Goal: Transaction & Acquisition: Purchase product/service

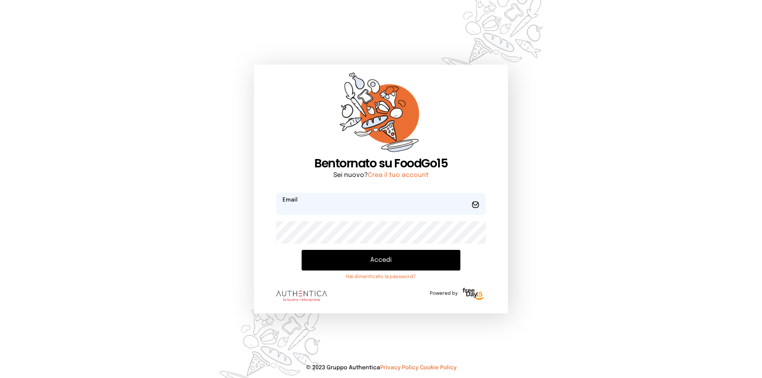
type input "**********"
click at [318, 261] on button "Accedi" at bounding box center [381, 260] width 159 height 21
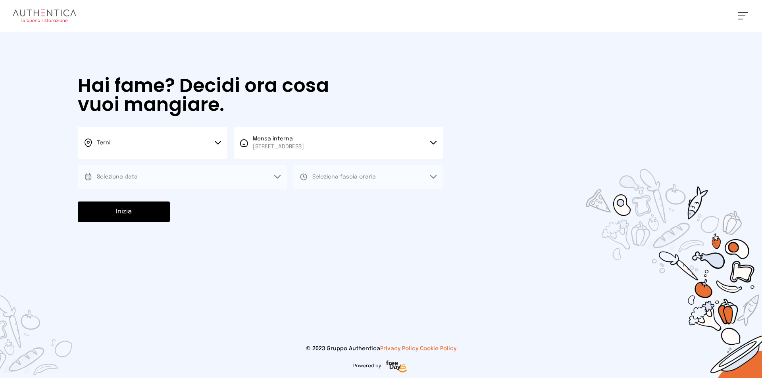
click at [180, 193] on div "Hai fame? Decidi ora cosa vuoi mangiare. Terni Scegli la città Terni Mensa inte…" at bounding box center [260, 149] width 381 height 235
click at [196, 177] on button "Seleziona data" at bounding box center [182, 177] width 209 height 24
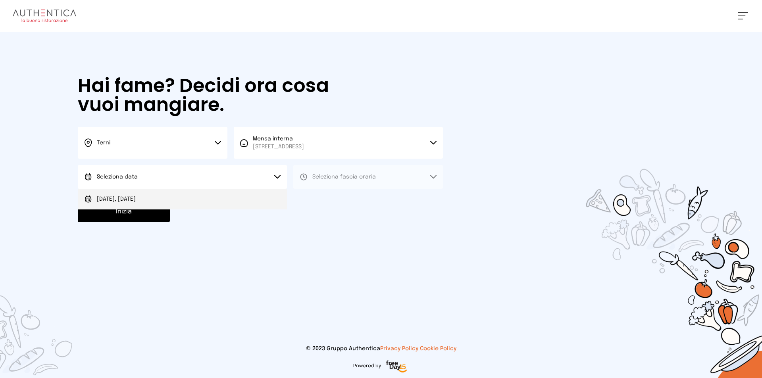
click at [173, 198] on li "[DATE], [DATE]" at bounding box center [182, 199] width 209 height 21
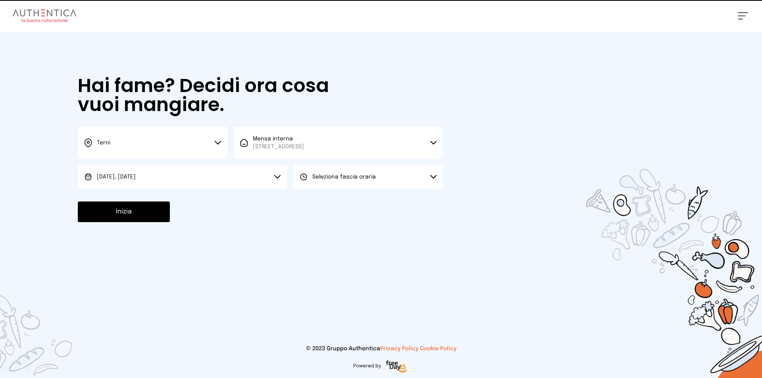
click at [317, 183] on button "Seleziona fascia oraria" at bounding box center [368, 177] width 150 height 24
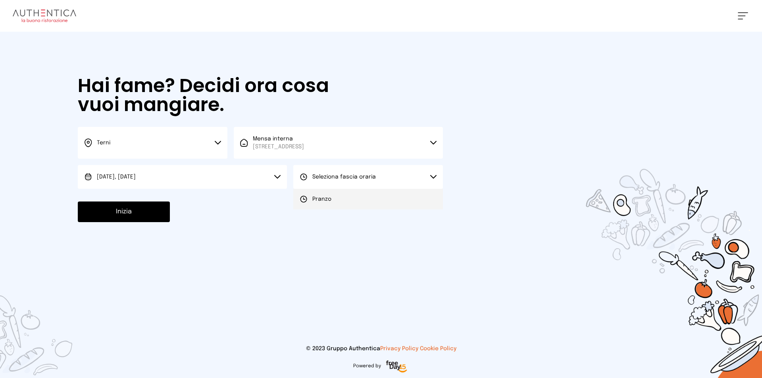
drag, startPoint x: 308, startPoint y: 193, endPoint x: 296, endPoint y: 198, distance: 13.1
click at [307, 193] on li "Pranzo" at bounding box center [368, 199] width 150 height 21
click at [131, 210] on button "Inizia" at bounding box center [124, 212] width 92 height 21
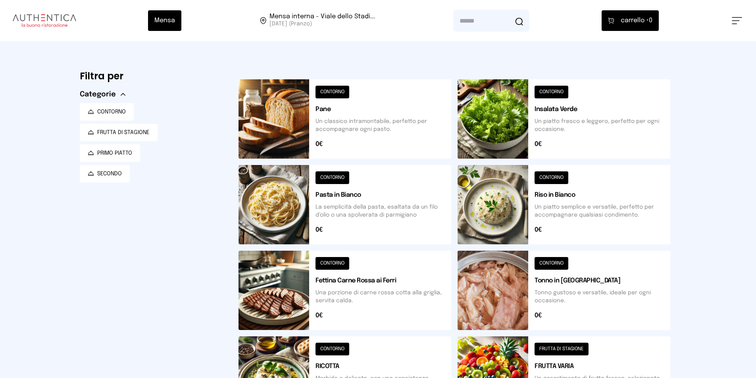
click at [532, 188] on button at bounding box center [564, 204] width 213 height 79
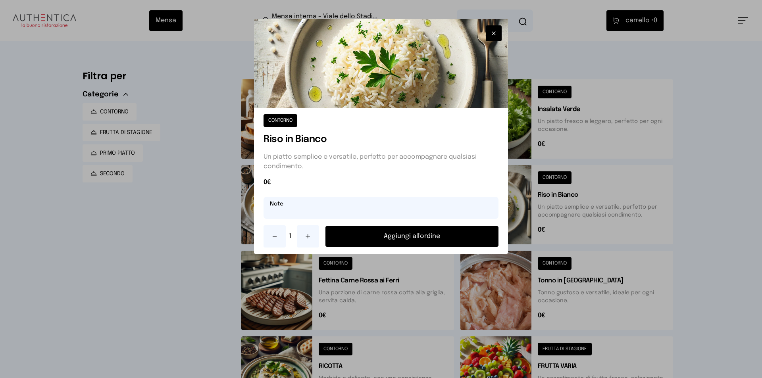
click at [366, 208] on input "text" at bounding box center [381, 208] width 235 height 22
type input "**********"
click at [362, 236] on button "Aggiungi all'ordine" at bounding box center [411, 236] width 173 height 21
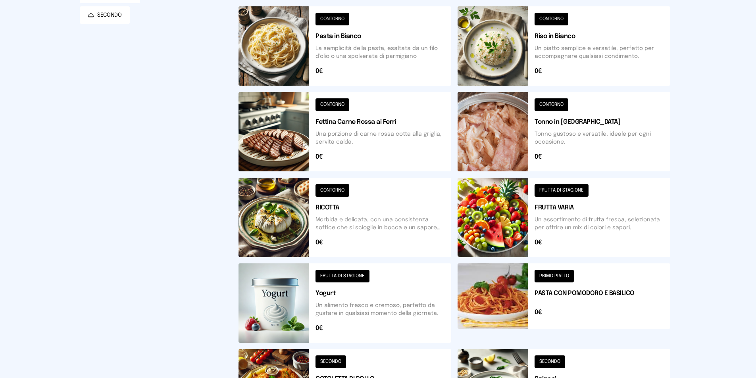
scroll to position [238, 0]
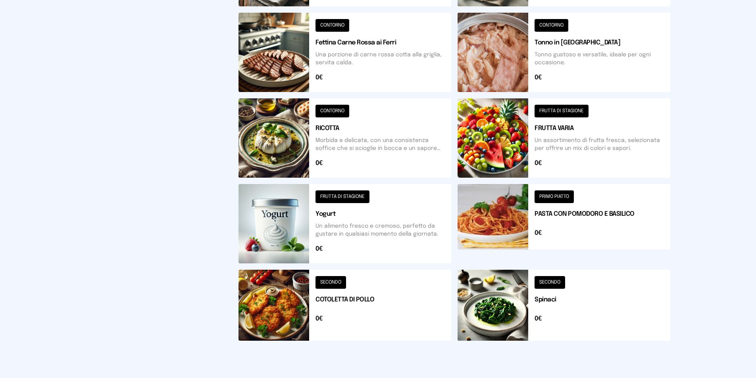
click at [646, 300] on button at bounding box center [564, 305] width 213 height 71
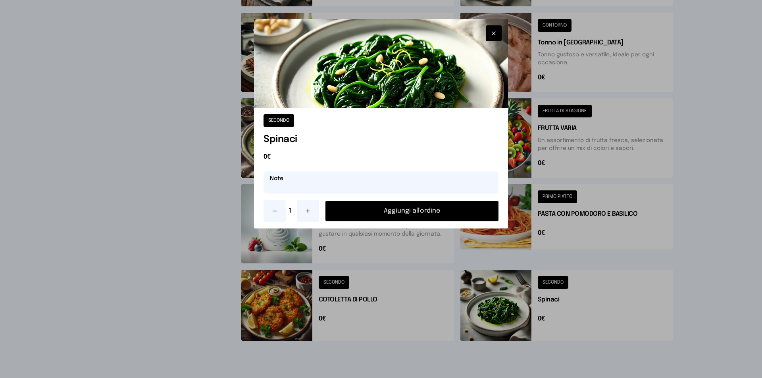
click at [426, 187] on input "text" at bounding box center [381, 182] width 235 height 22
drag, startPoint x: 323, startPoint y: 187, endPoint x: 152, endPoint y: 143, distance: 176.4
click at [152, 144] on div "**********" at bounding box center [381, 189] width 762 height 378
type input "**********"
click at [431, 213] on button "Aggiungi all'ordine" at bounding box center [411, 211] width 173 height 21
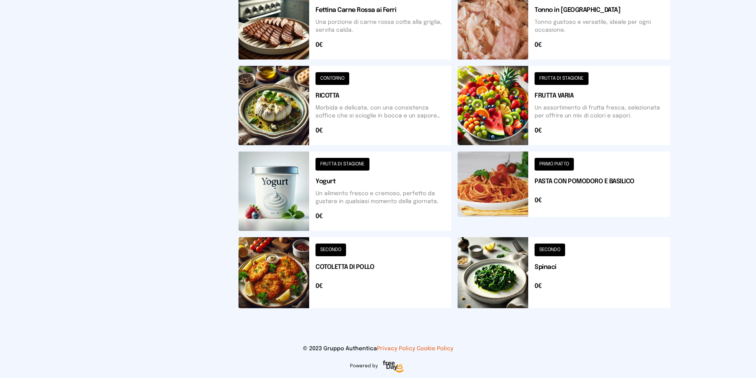
scroll to position [191, 0]
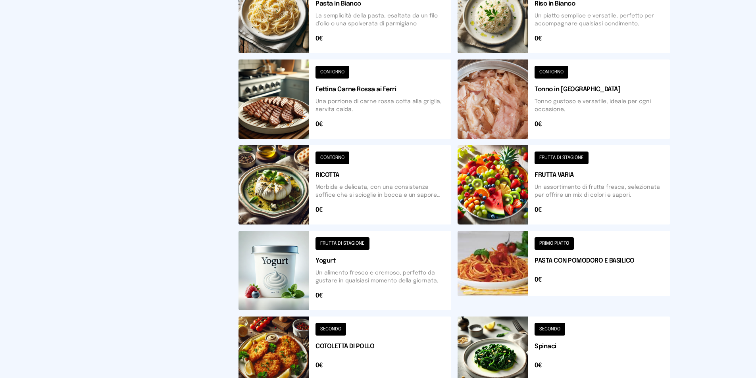
click at [552, 104] on button at bounding box center [564, 99] width 213 height 79
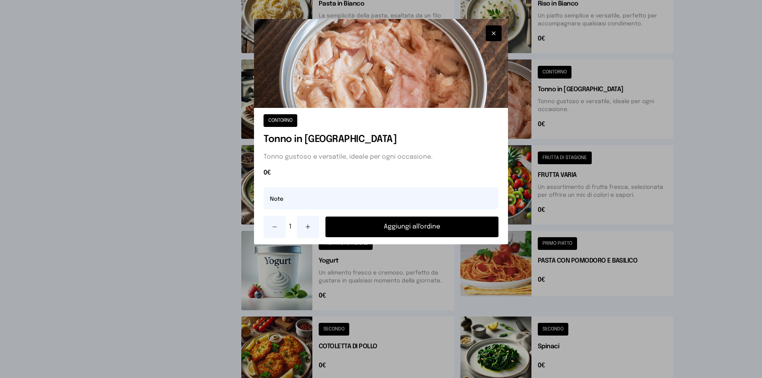
click at [314, 224] on button at bounding box center [308, 227] width 22 height 22
click at [397, 231] on button "Aggiungi all'ordine" at bounding box center [411, 227] width 173 height 21
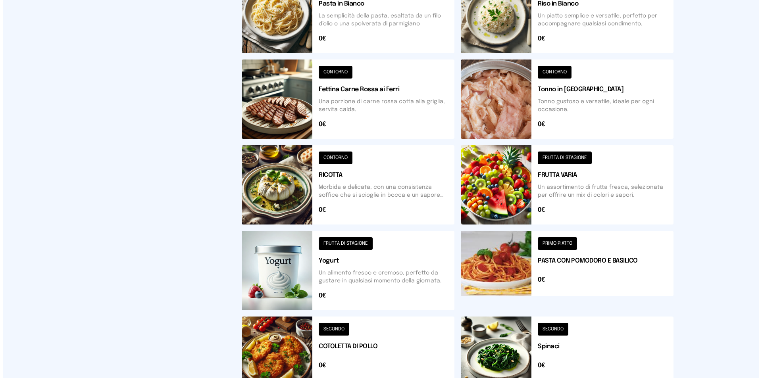
scroll to position [0, 0]
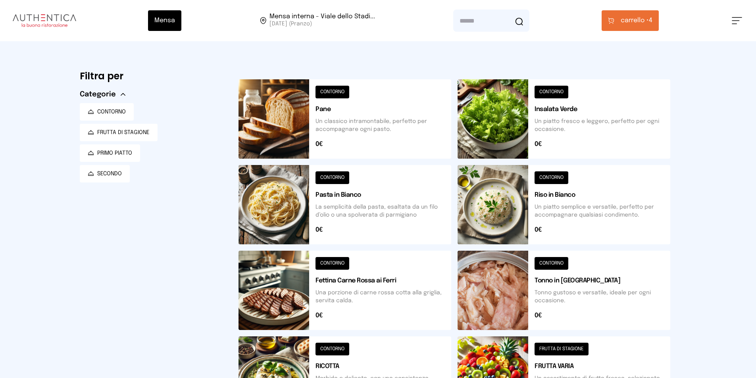
click at [623, 20] on span "carrello •" at bounding box center [635, 21] width 28 height 10
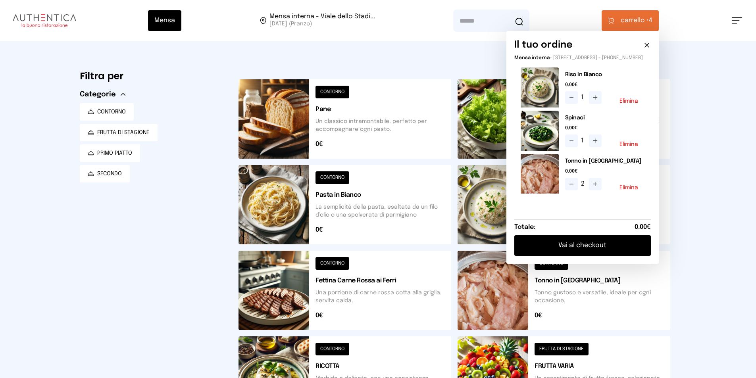
click at [613, 256] on button "Vai al checkout" at bounding box center [582, 245] width 137 height 21
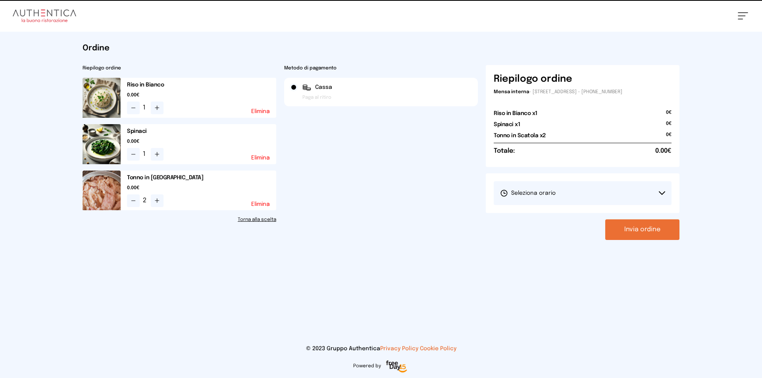
click at [554, 188] on button "Seleziona orario" at bounding box center [583, 193] width 178 height 24
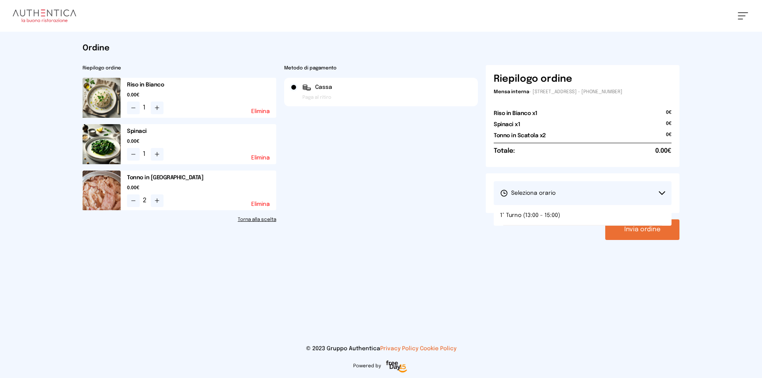
click at [553, 209] on li "1° Turno (13:00 - 15:00)" at bounding box center [583, 215] width 178 height 21
click at [634, 233] on button "Invia ordine" at bounding box center [642, 229] width 74 height 21
